Goal: Book appointment/travel/reservation

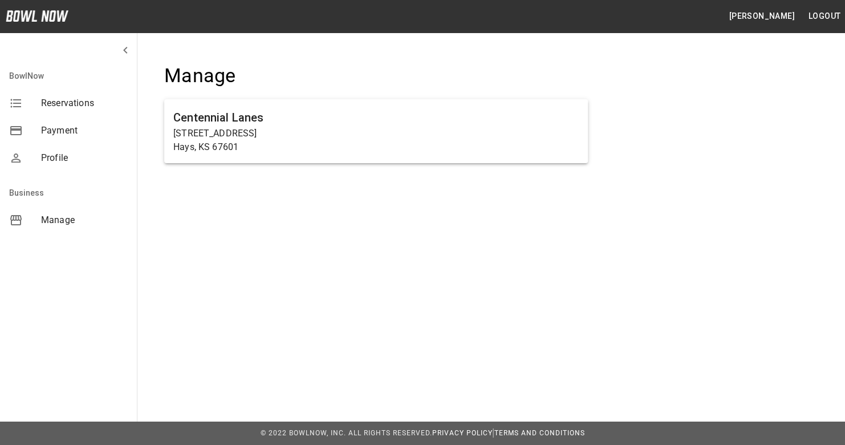
click at [63, 220] on span "Manage" at bounding box center [84, 220] width 87 height 14
